Goal: Transaction & Acquisition: Purchase product/service

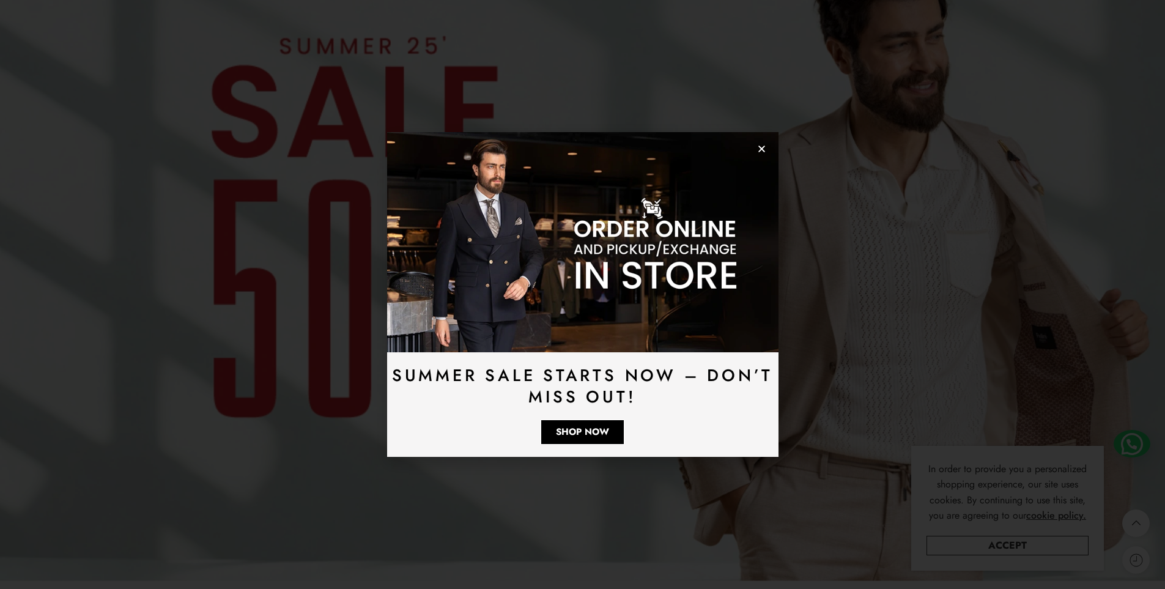
click at [767, 153] on img at bounding box center [582, 242] width 391 height 220
click at [764, 153] on icon "Close" at bounding box center [761, 148] width 9 height 9
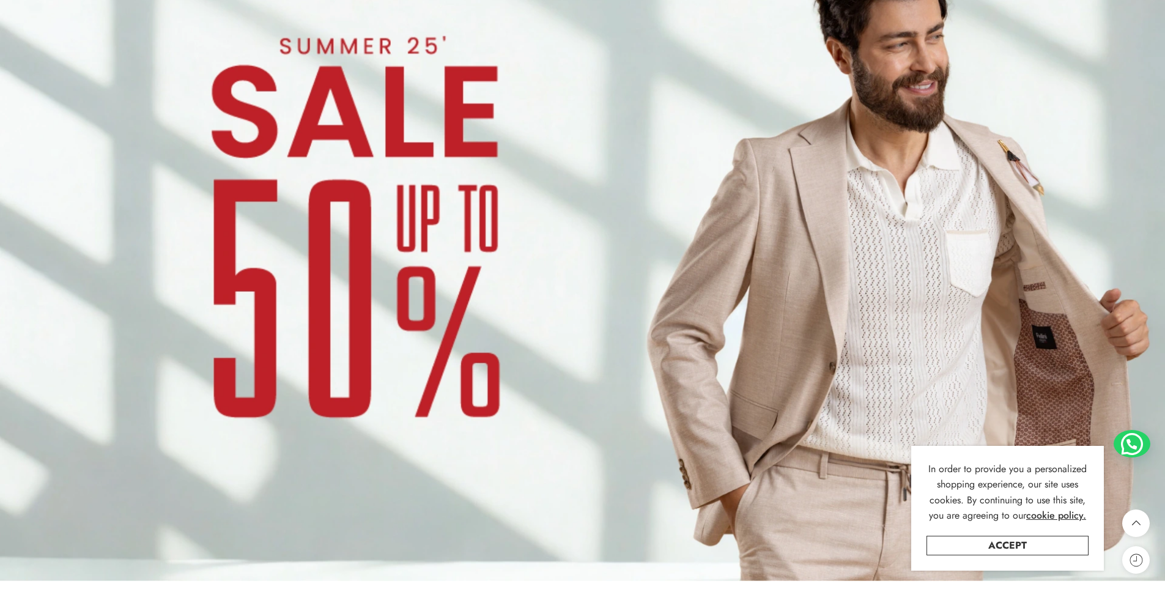
drag, startPoint x: 708, startPoint y: 284, endPoint x: 651, endPoint y: 334, distance: 75.0
drag, startPoint x: 552, startPoint y: 368, endPoint x: 650, endPoint y: 202, distance: 192.2
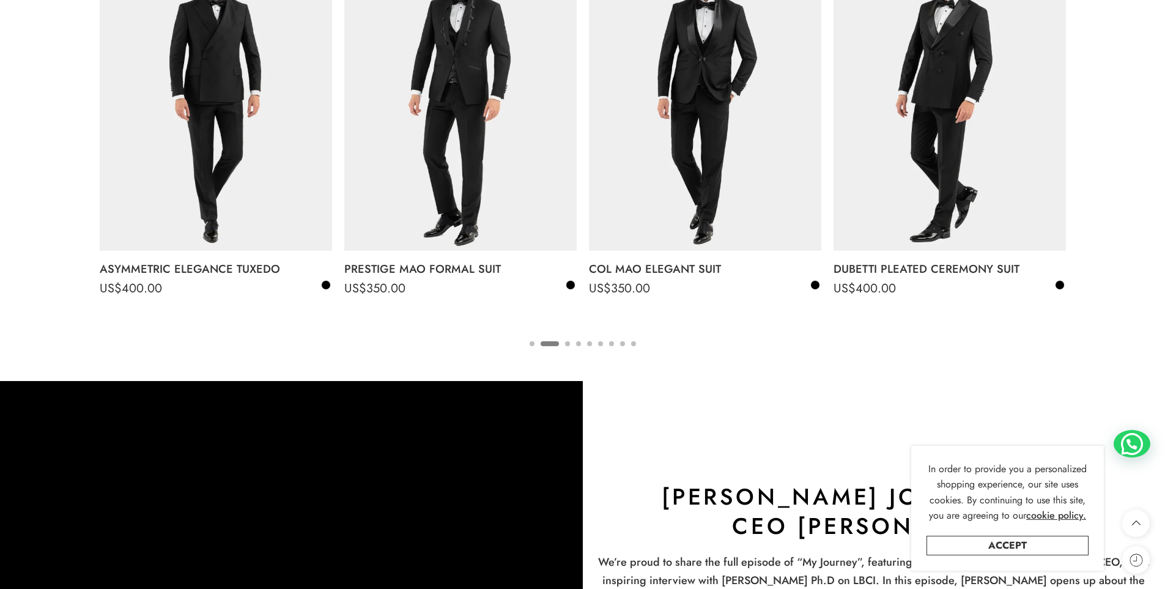
scroll to position [2301, 0]
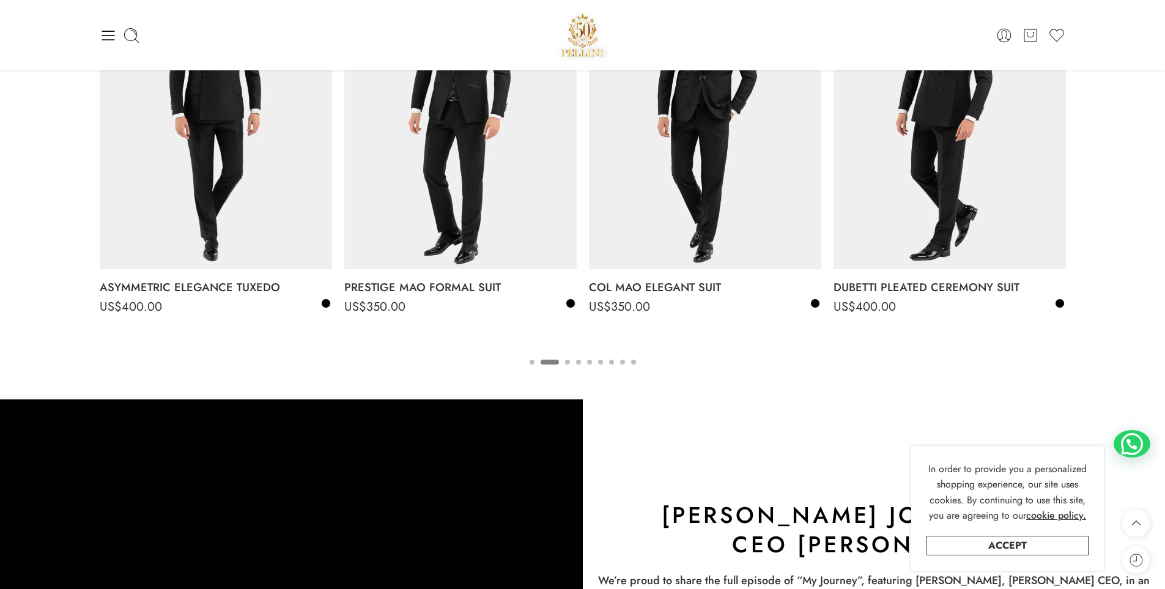
drag, startPoint x: 352, startPoint y: 310, endPoint x: 444, endPoint y: 359, distance: 104.5
click at [440, 367] on div "Select options The Summer Linen Suit US$ 300.00 US$ 210.00 US$ 300.00 US$ 210.0…" at bounding box center [583, 161] width 966 height 416
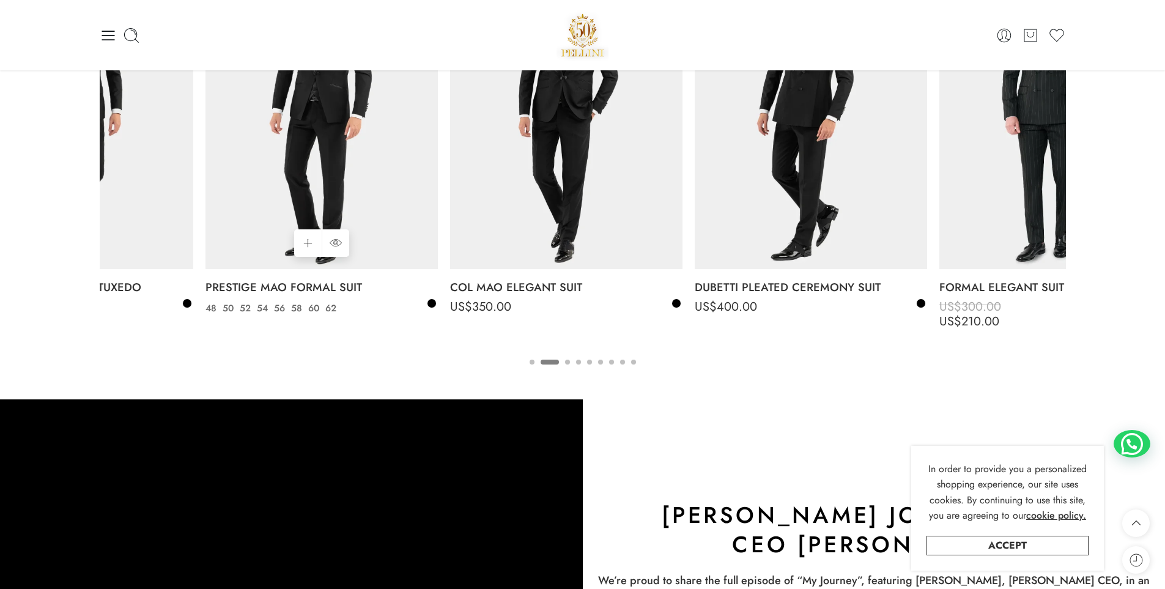
drag, startPoint x: 433, startPoint y: 340, endPoint x: 241, endPoint y: 323, distance: 192.8
click at [237, 324] on div "Select options The Summer Linen Suit US$ 300.00 US$ 210.00 US$ 300.00 US$ 210.0…" at bounding box center [1178, 153] width 2936 height 401
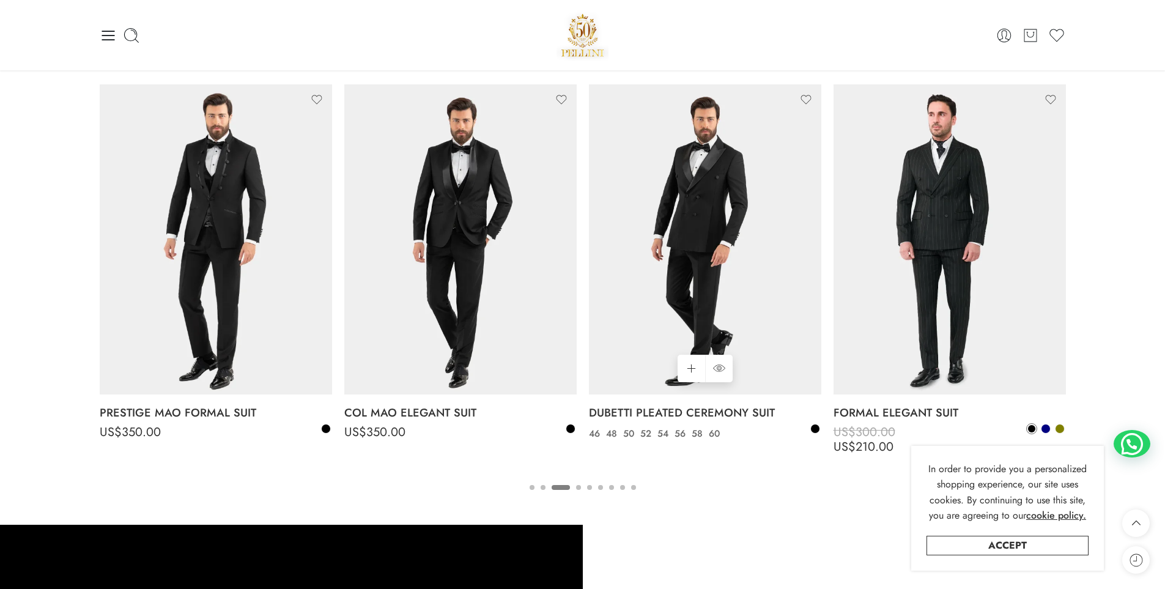
drag, startPoint x: 645, startPoint y: 427, endPoint x: 665, endPoint y: 369, distance: 61.5
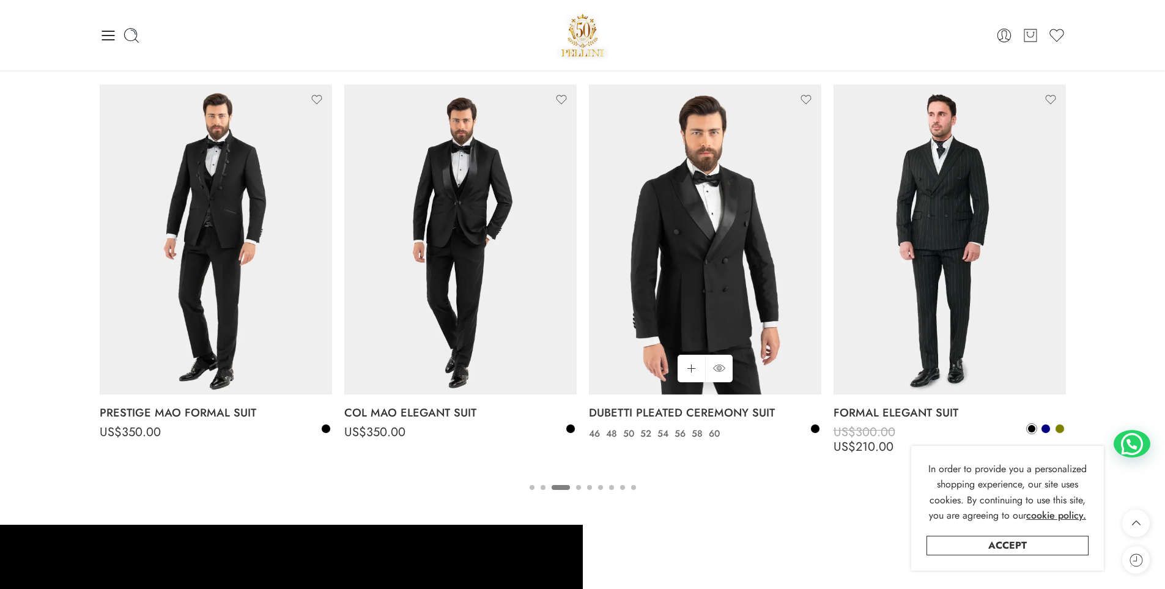
scroll to position [2141, 0]
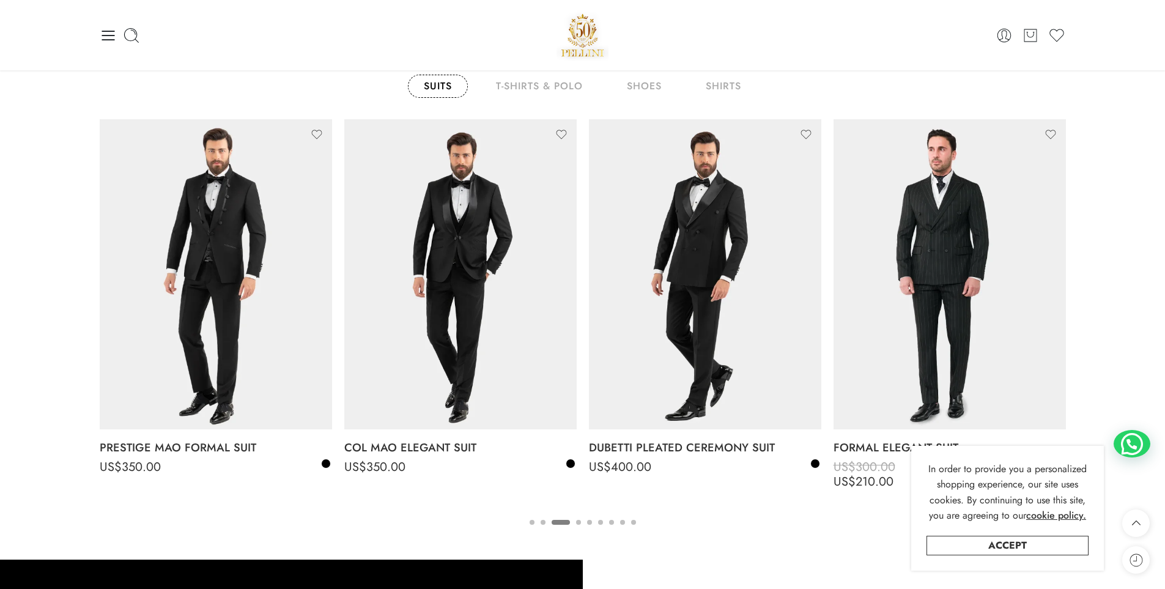
drag, startPoint x: 775, startPoint y: 510, endPoint x: 660, endPoint y: 515, distance: 115.1
click at [660, 515] on div "Select options The Summer Linen Suit US$ 300.00 US$ 210.00 US$ 300.00 US$ 210.0…" at bounding box center [583, 321] width 966 height 416
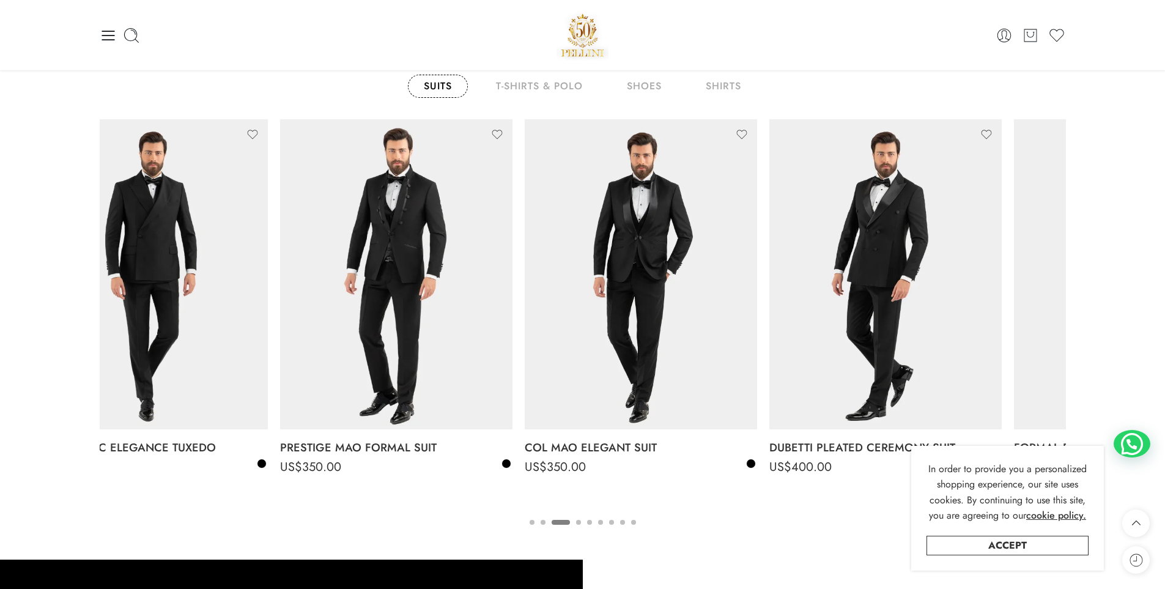
drag, startPoint x: 667, startPoint y: 495, endPoint x: 903, endPoint y: 498, distance: 236.1
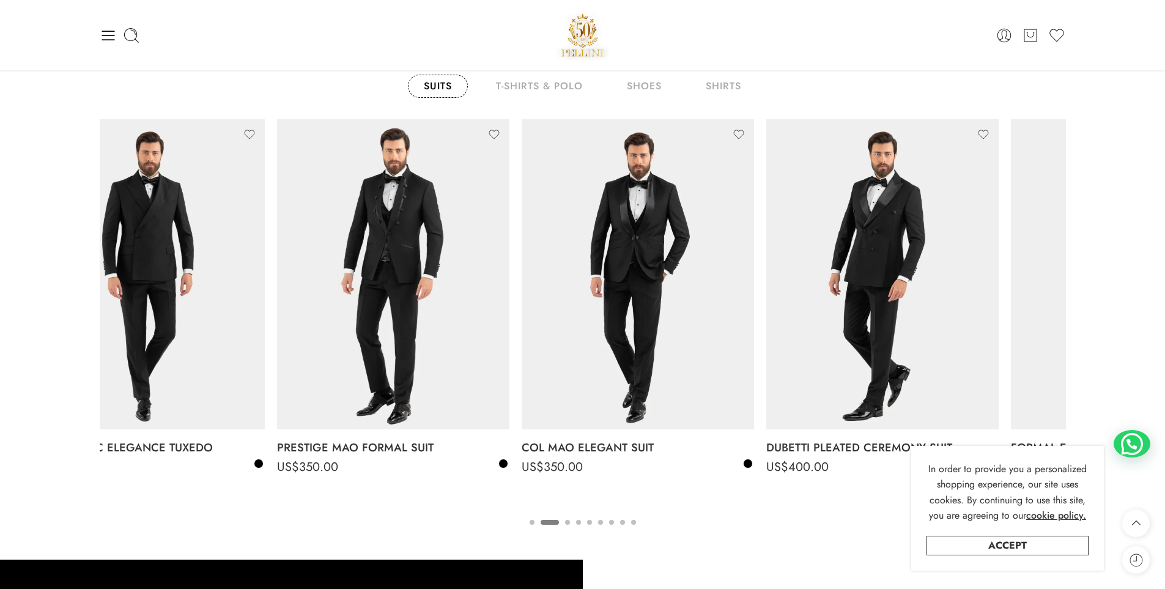
drag, startPoint x: 662, startPoint y: 475, endPoint x: 591, endPoint y: 489, distance: 72.9
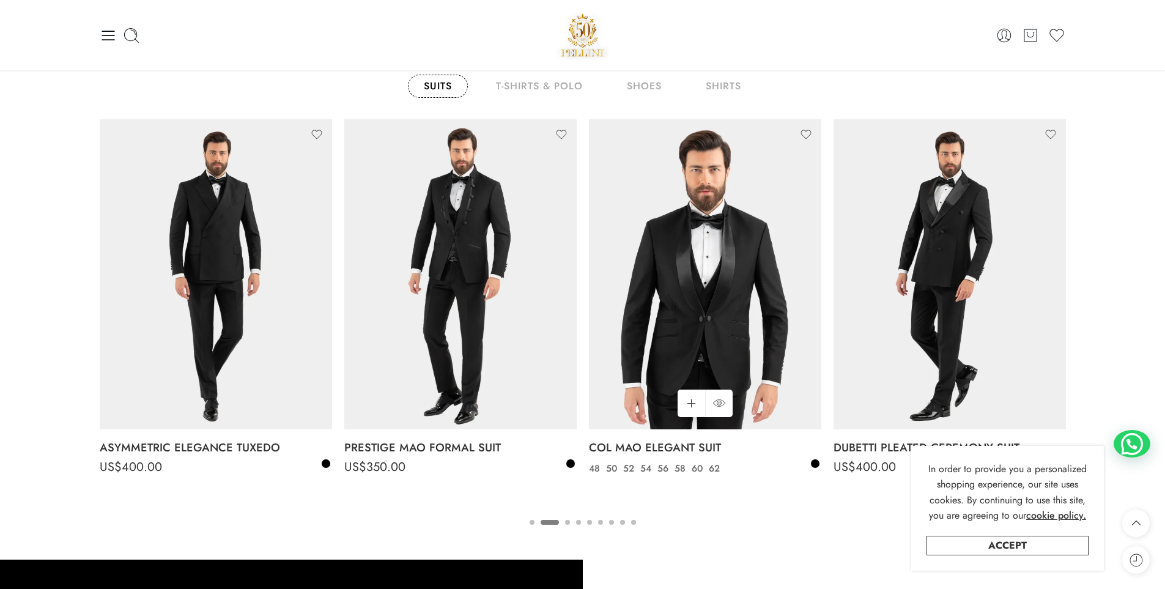
click at [716, 307] on img at bounding box center [705, 274] width 232 height 310
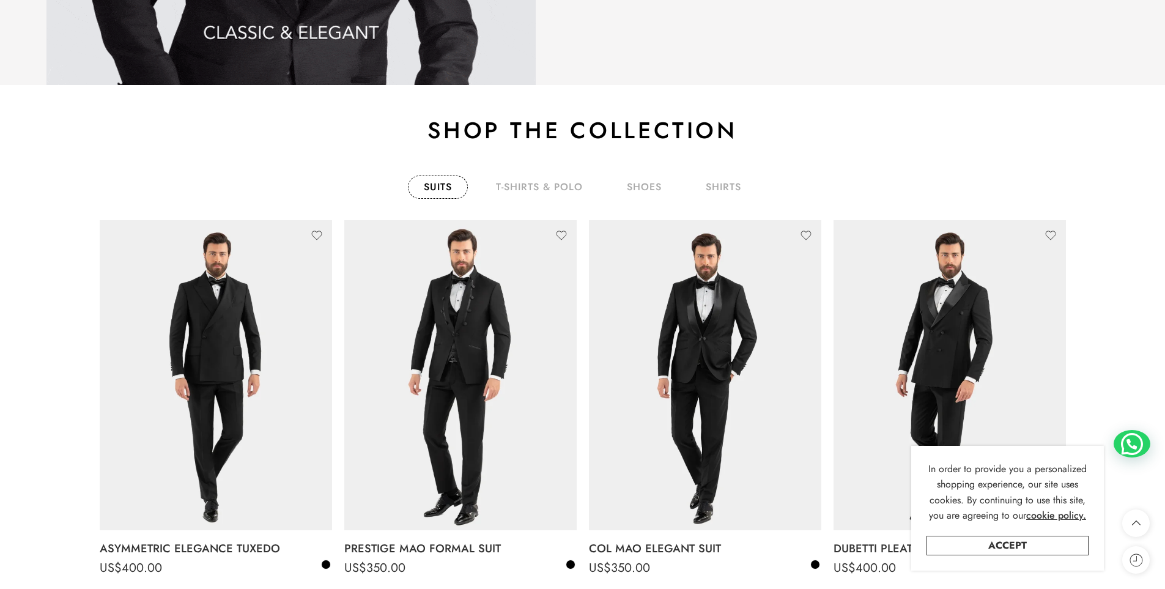
scroll to position [0, 0]
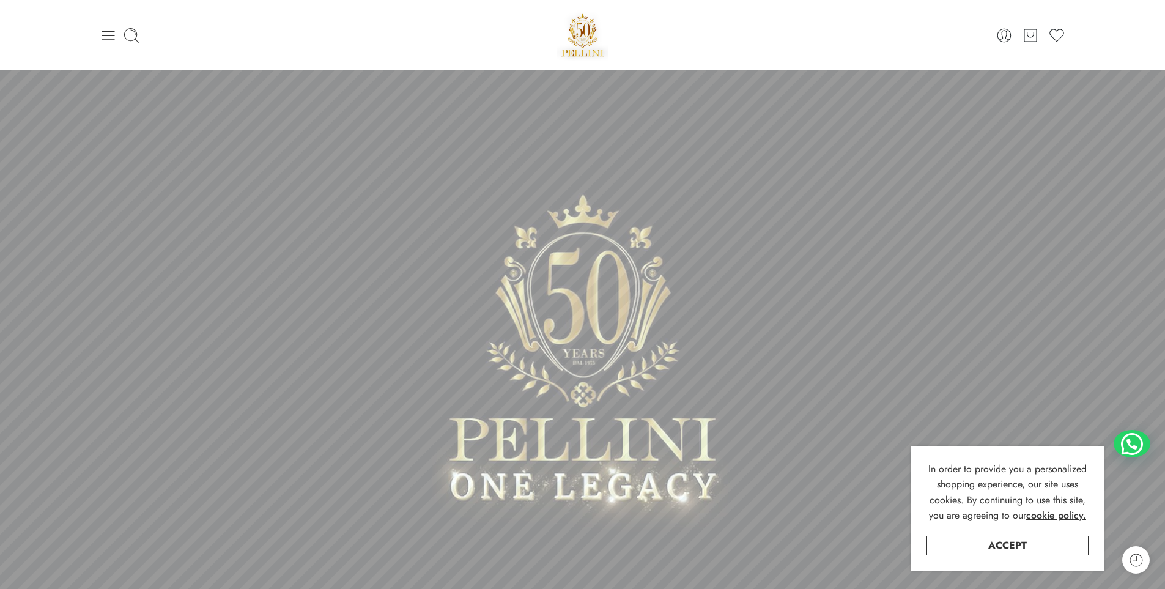
drag, startPoint x: 795, startPoint y: 549, endPoint x: 465, endPoint y: 122, distance: 539.8
click at [113, 41] on icon at bounding box center [108, 35] width 17 height 17
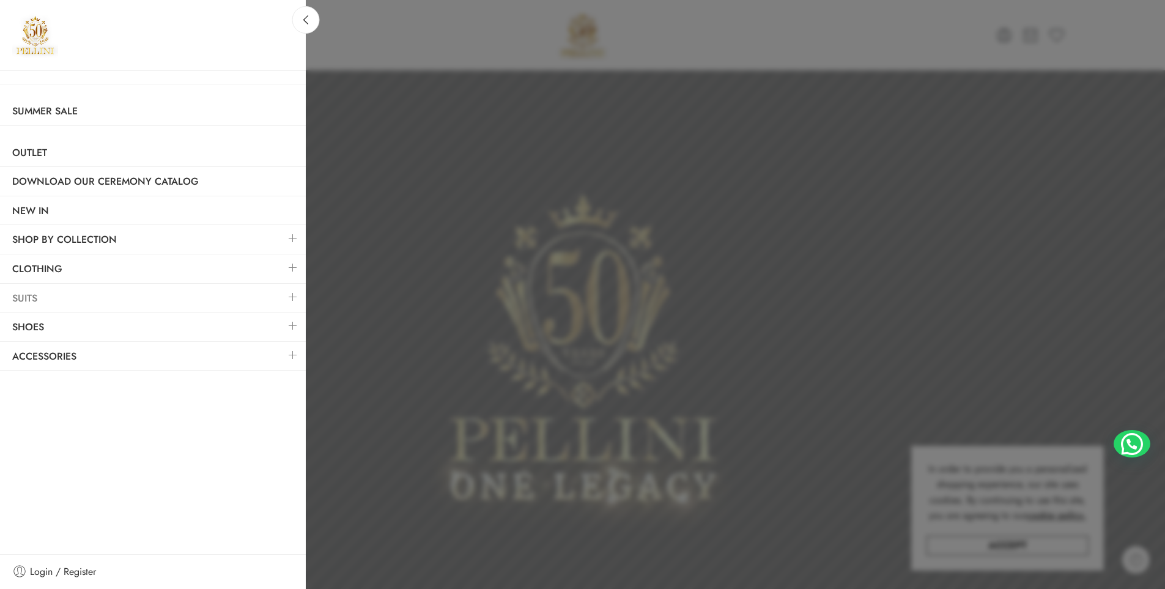
click at [40, 292] on link "Suits" at bounding box center [153, 298] width 306 height 28
click at [29, 294] on link "Suits" at bounding box center [153, 298] width 306 height 28
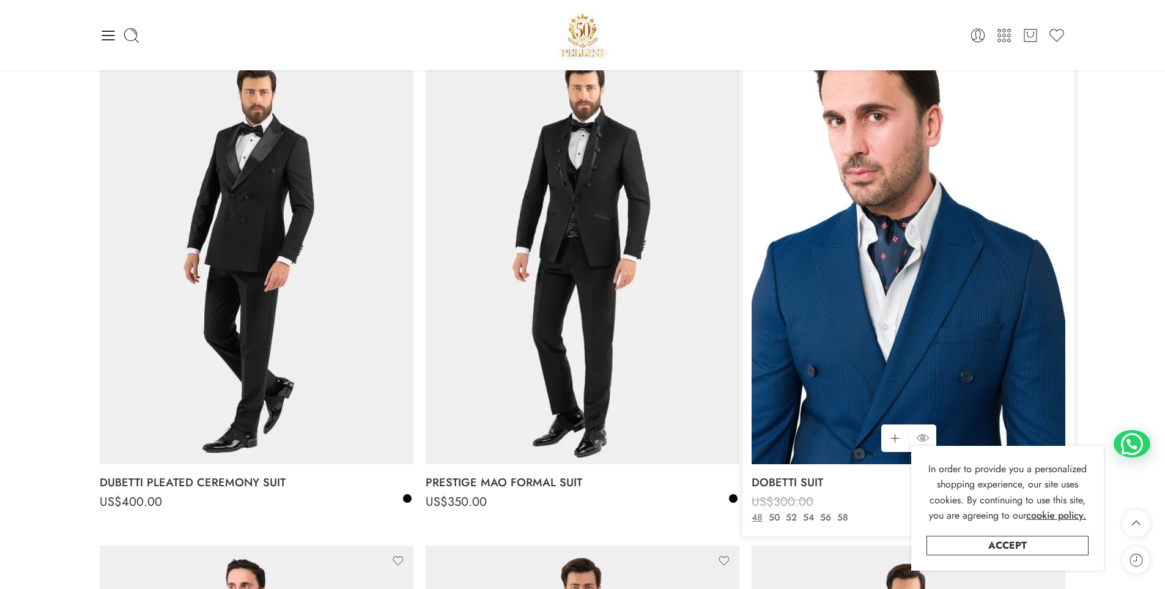
scroll to position [668, 0]
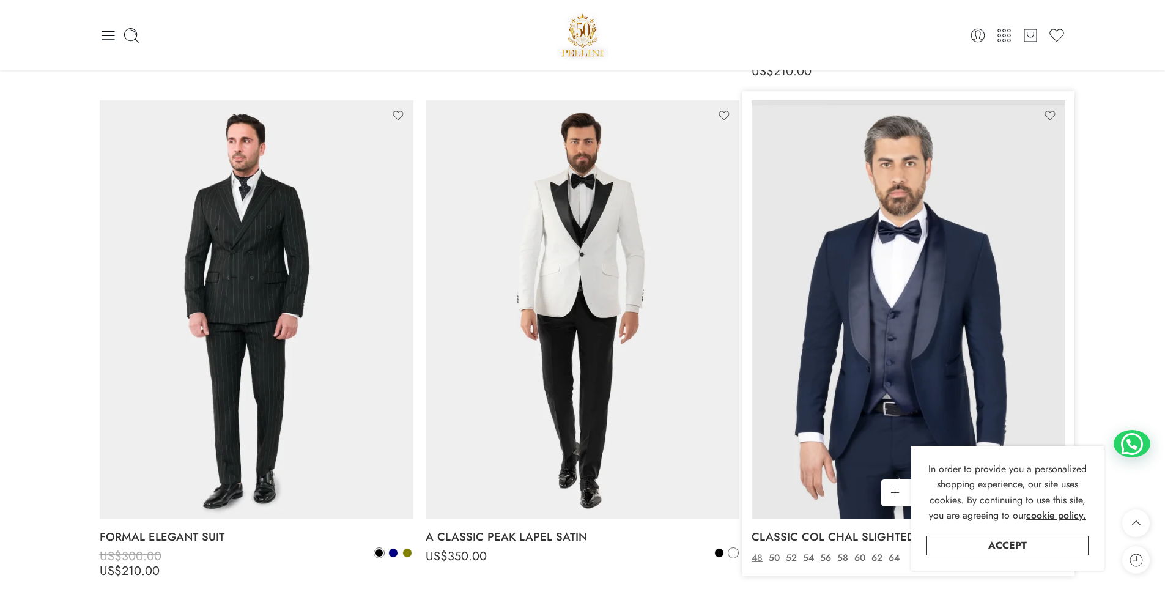
drag, startPoint x: 1129, startPoint y: 267, endPoint x: 752, endPoint y: 311, distance: 379.2
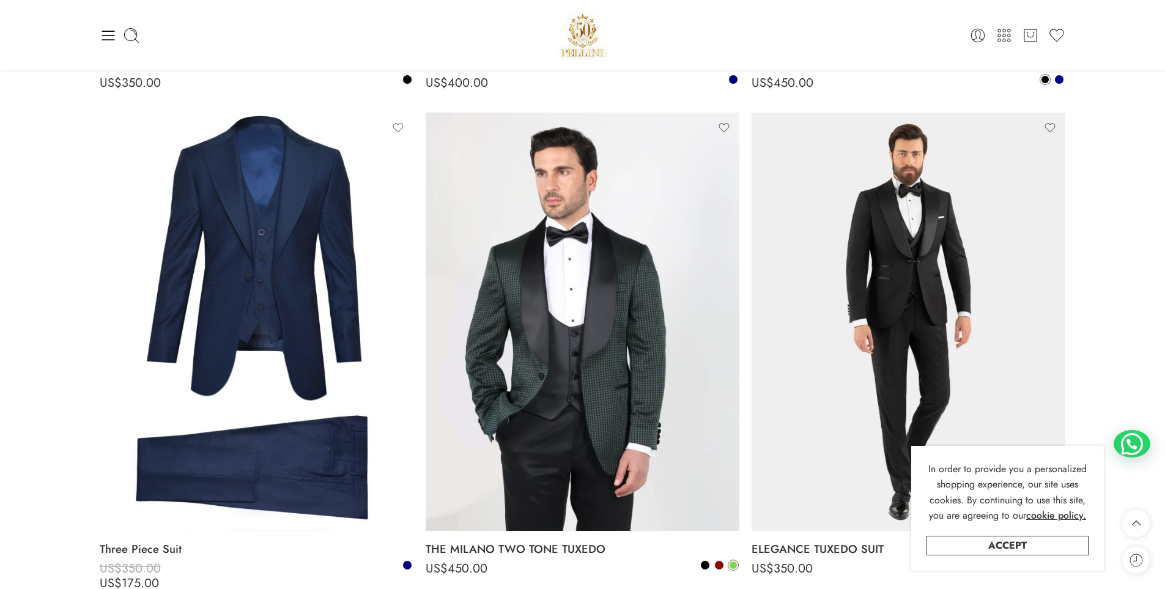
drag, startPoint x: 20, startPoint y: 313, endPoint x: 92, endPoint y: 261, distance: 89.8
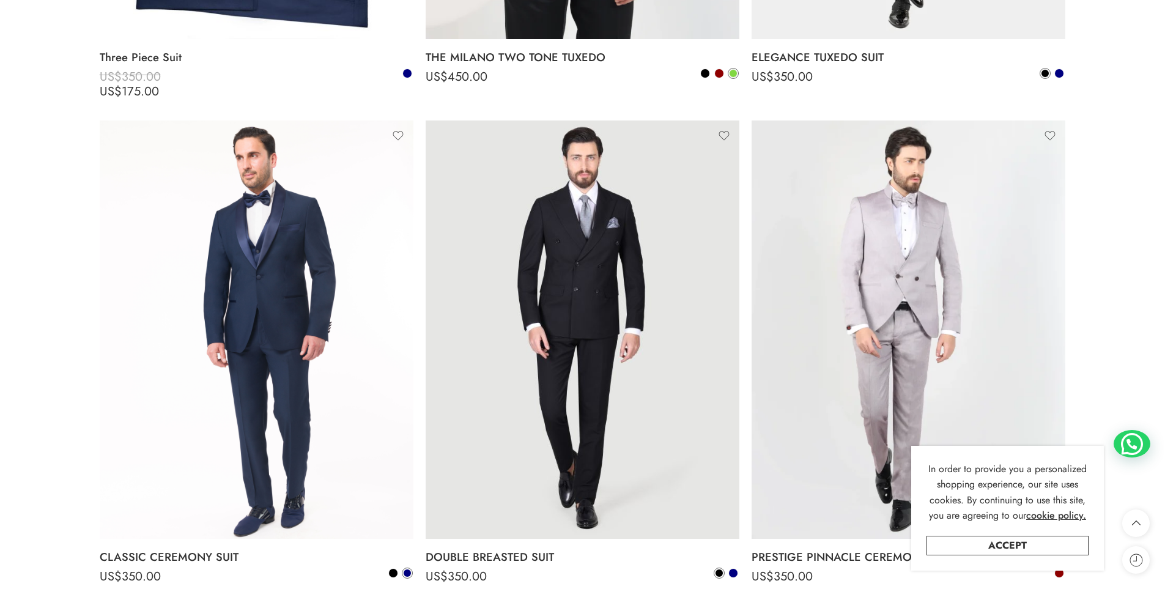
drag, startPoint x: 36, startPoint y: 394, endPoint x: 64, endPoint y: 318, distance: 81.5
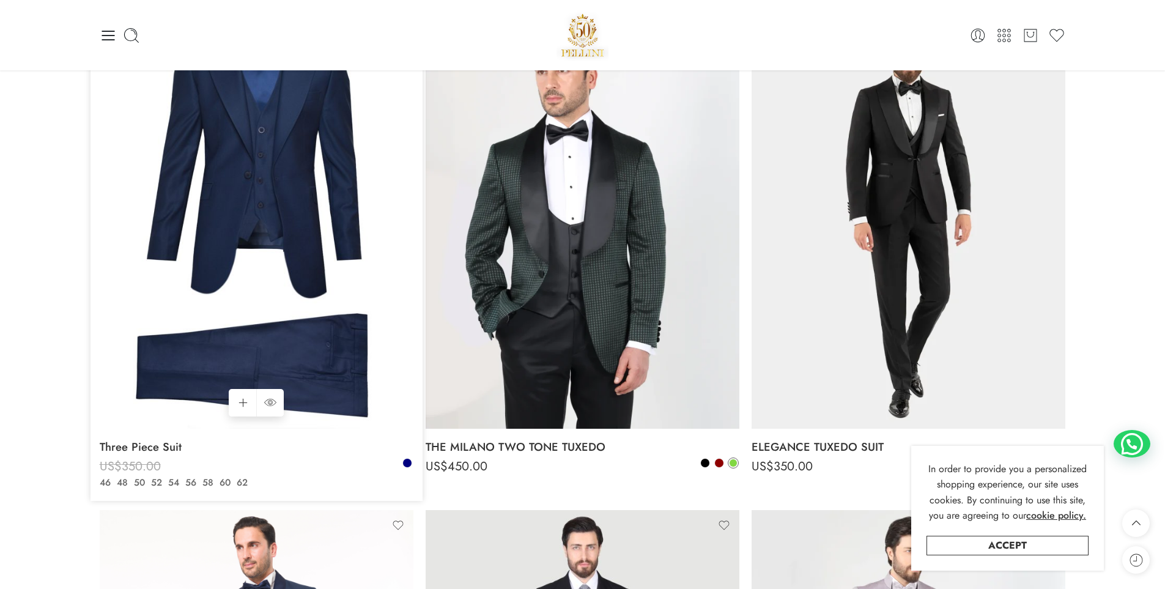
drag, startPoint x: 65, startPoint y: 294, endPoint x: 126, endPoint y: 254, distance: 72.9
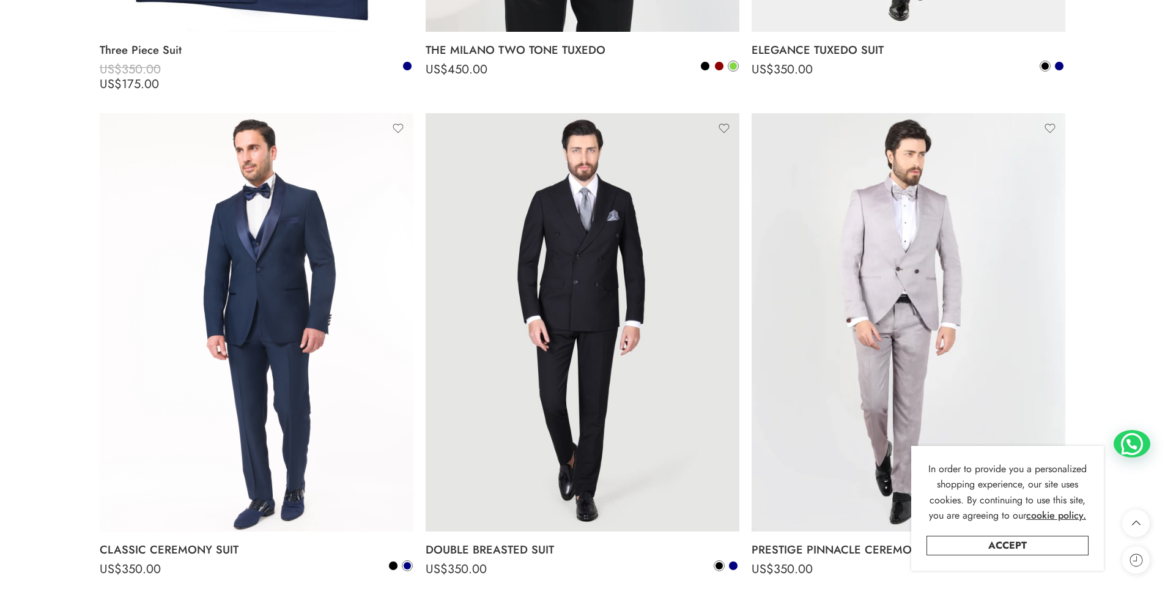
drag, startPoint x: 42, startPoint y: 300, endPoint x: 46, endPoint y: 286, distance: 15.1
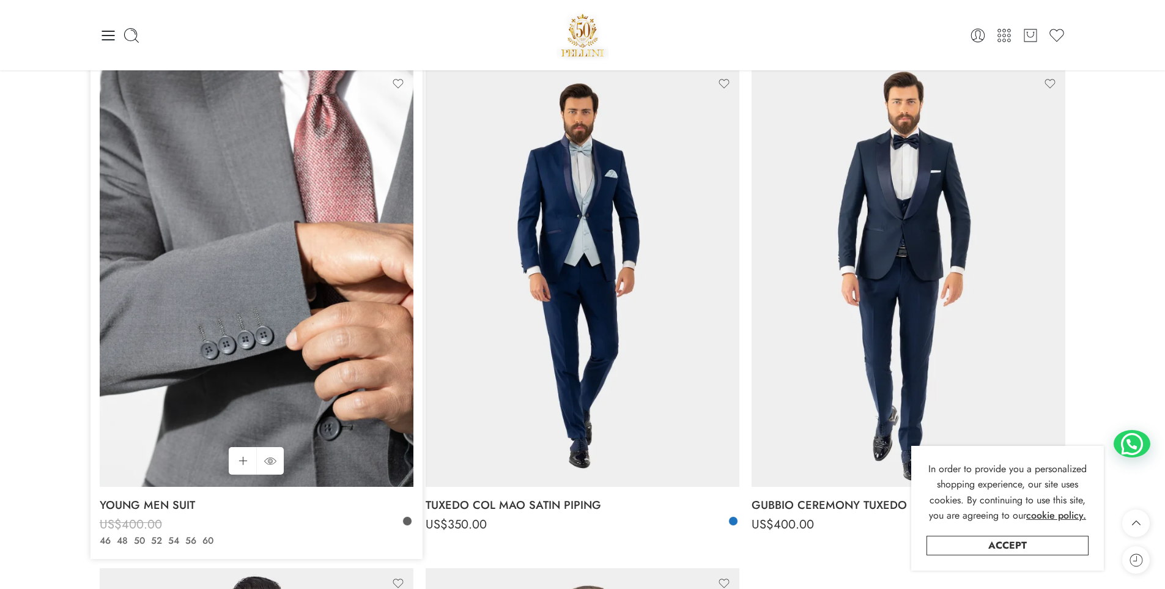
drag, startPoint x: 0, startPoint y: 309, endPoint x: 113, endPoint y: 257, distance: 124.2
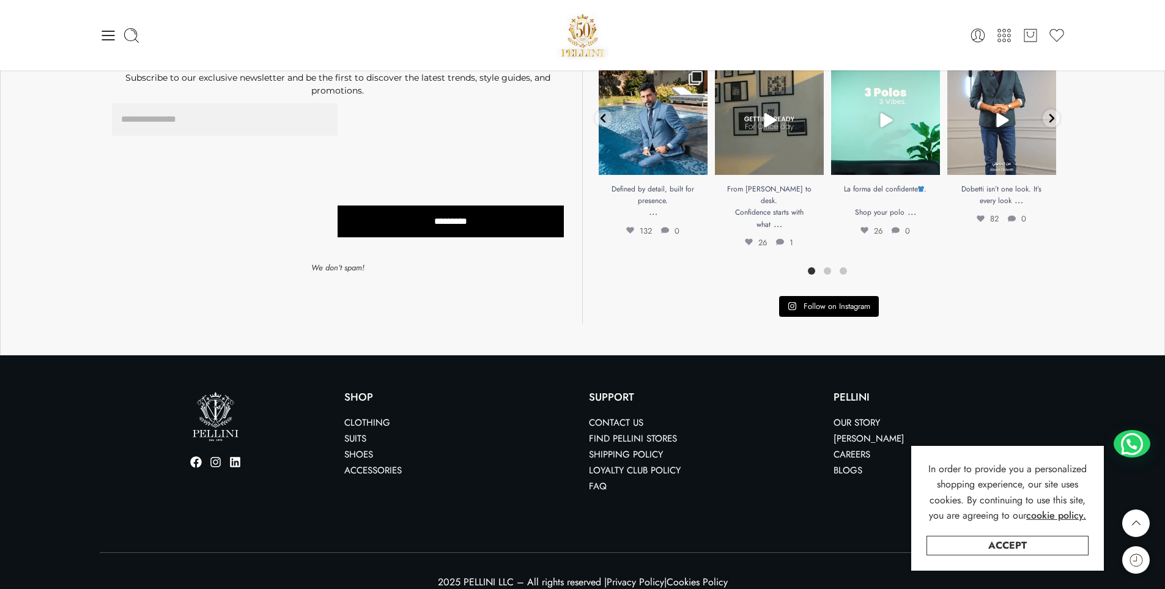
scroll to position [5070, 0]
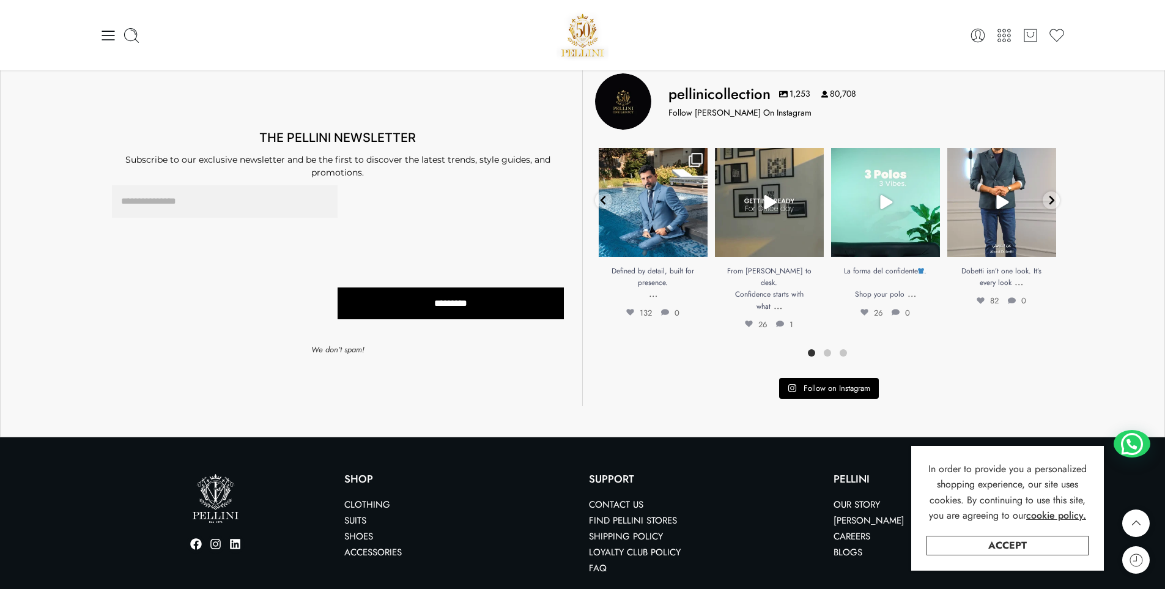
drag, startPoint x: 1, startPoint y: 332, endPoint x: 470, endPoint y: 119, distance: 515.1
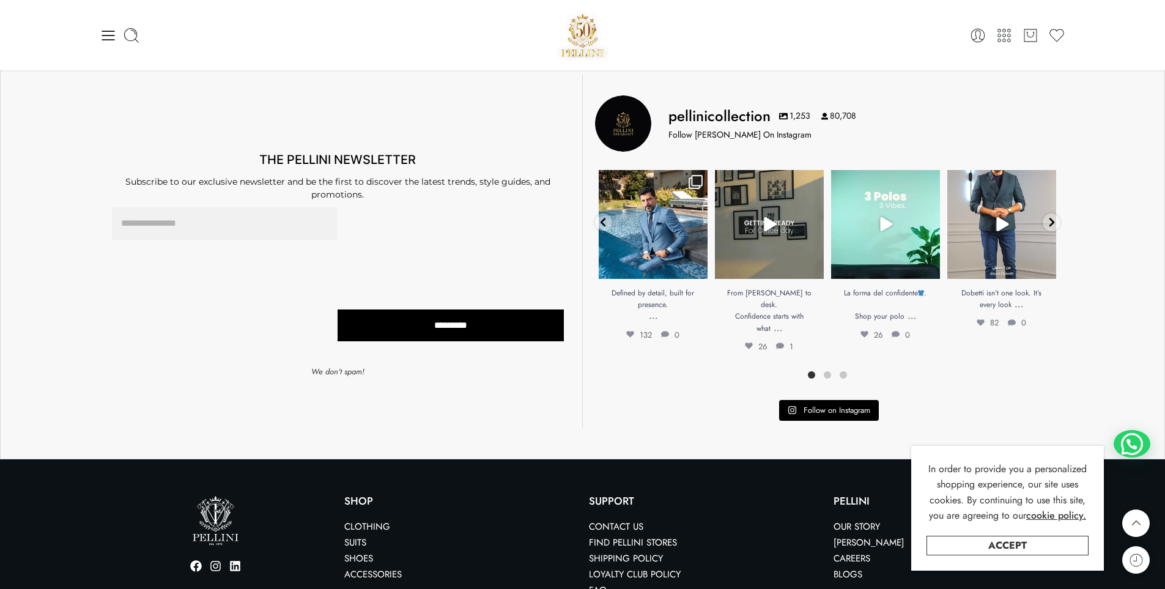
drag, startPoint x: 725, startPoint y: 32, endPoint x: 724, endPoint y: 15, distance: 17.8
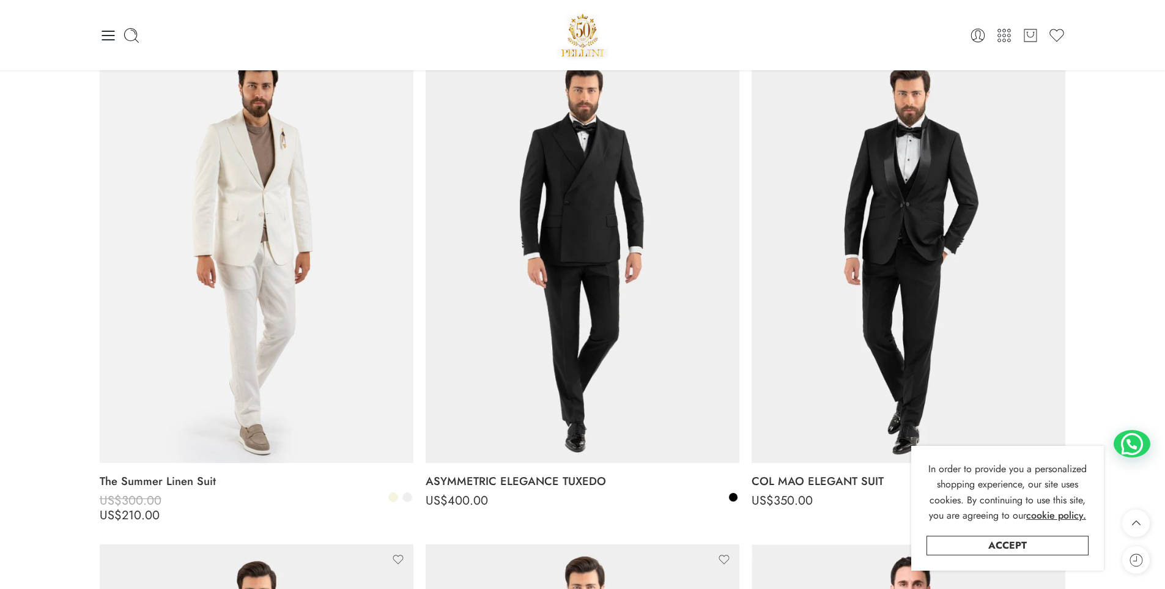
scroll to position [0, 0]
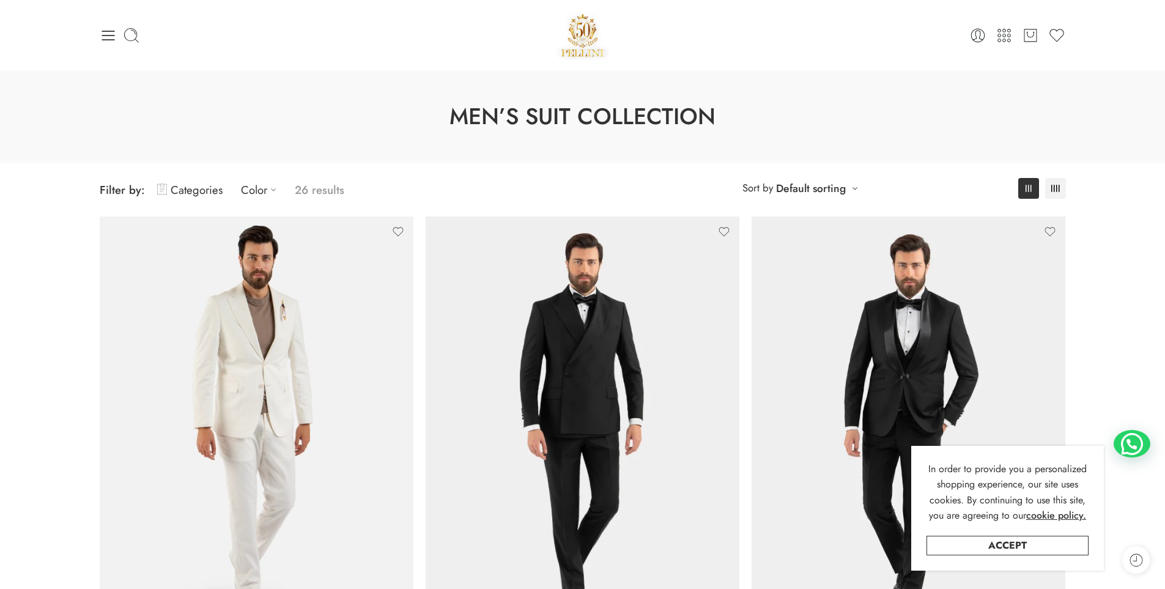
drag, startPoint x: 518, startPoint y: 61, endPoint x: 627, endPoint y: -49, distance: 154.4
click at [137, 187] on span "Filter by:" at bounding box center [122, 190] width 45 height 17
